Goal: Transaction & Acquisition: Purchase product/service

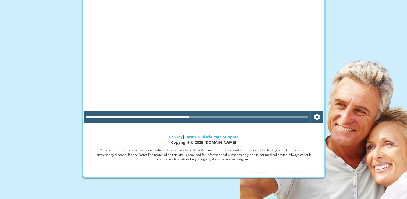
scroll to position [79, 0]
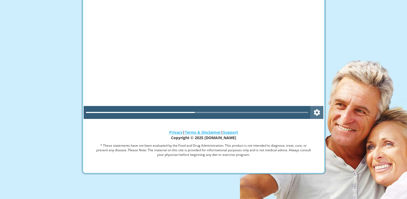
click at [317, 111] on icon "Settings" at bounding box center [317, 112] width 8 height 13
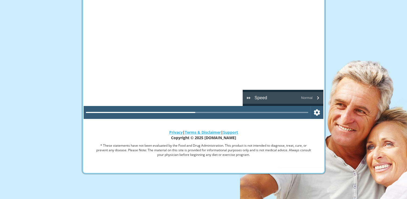
click at [251, 96] on icon "Playback speed" at bounding box center [249, 98] width 8 height 8
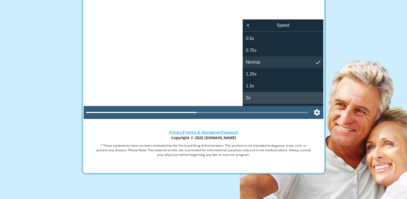
click at [250, 97] on span "2x" at bounding box center [248, 97] width 5 height 6
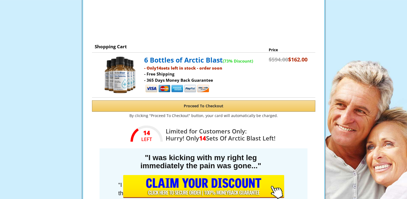
scroll to position [161, 0]
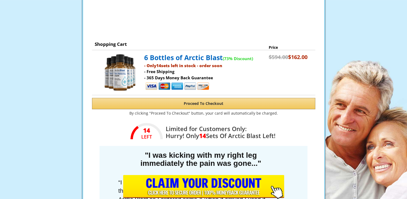
click at [232, 103] on button "Proceed To Checkout" at bounding box center [203, 103] width 223 height 11
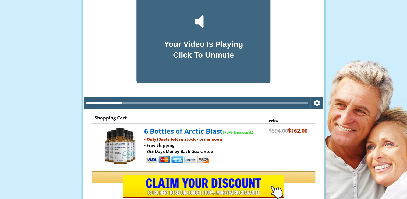
scroll to position [54, 0]
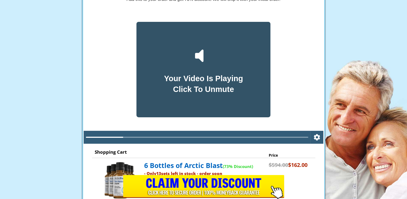
click at [199, 53] on icon at bounding box center [199, 55] width 9 height 12
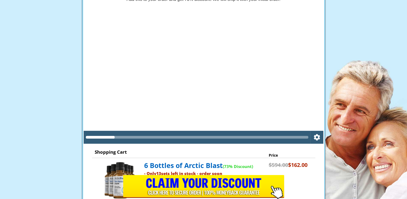
click at [283, 136] on div at bounding box center [197, 137] width 223 height 3
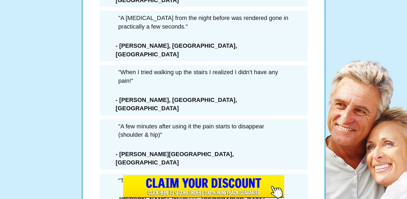
scroll to position [3129, 0]
